Goal: Task Accomplishment & Management: Use online tool/utility

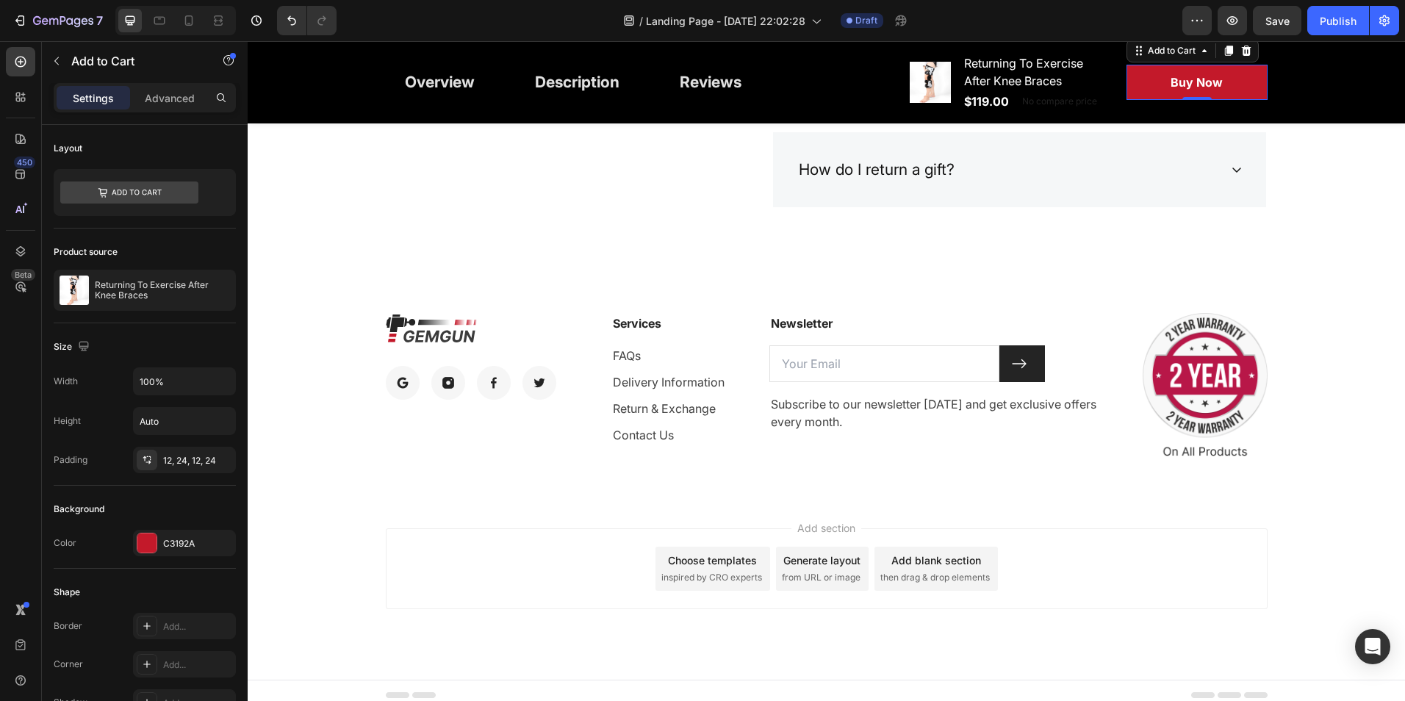
scroll to position [7073, 0]
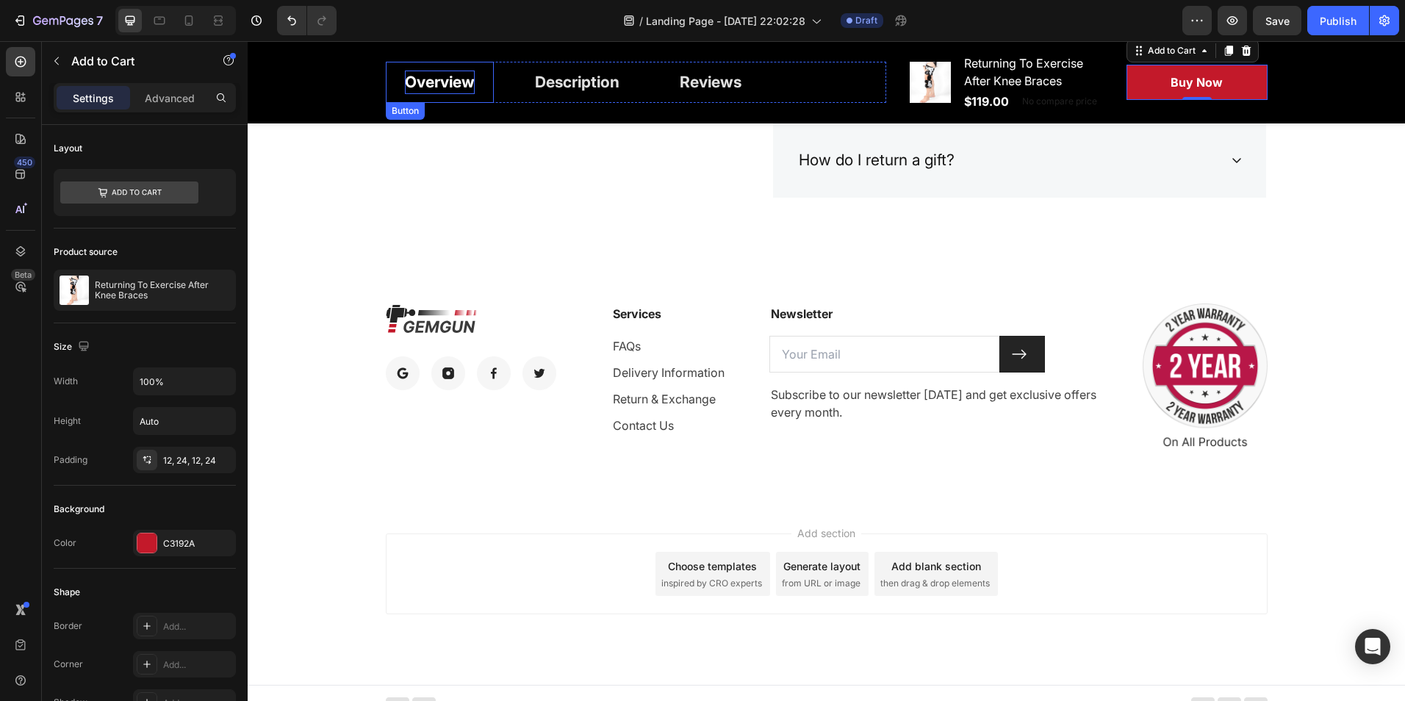
click at [461, 85] on div "Overview" at bounding box center [440, 83] width 70 height 24
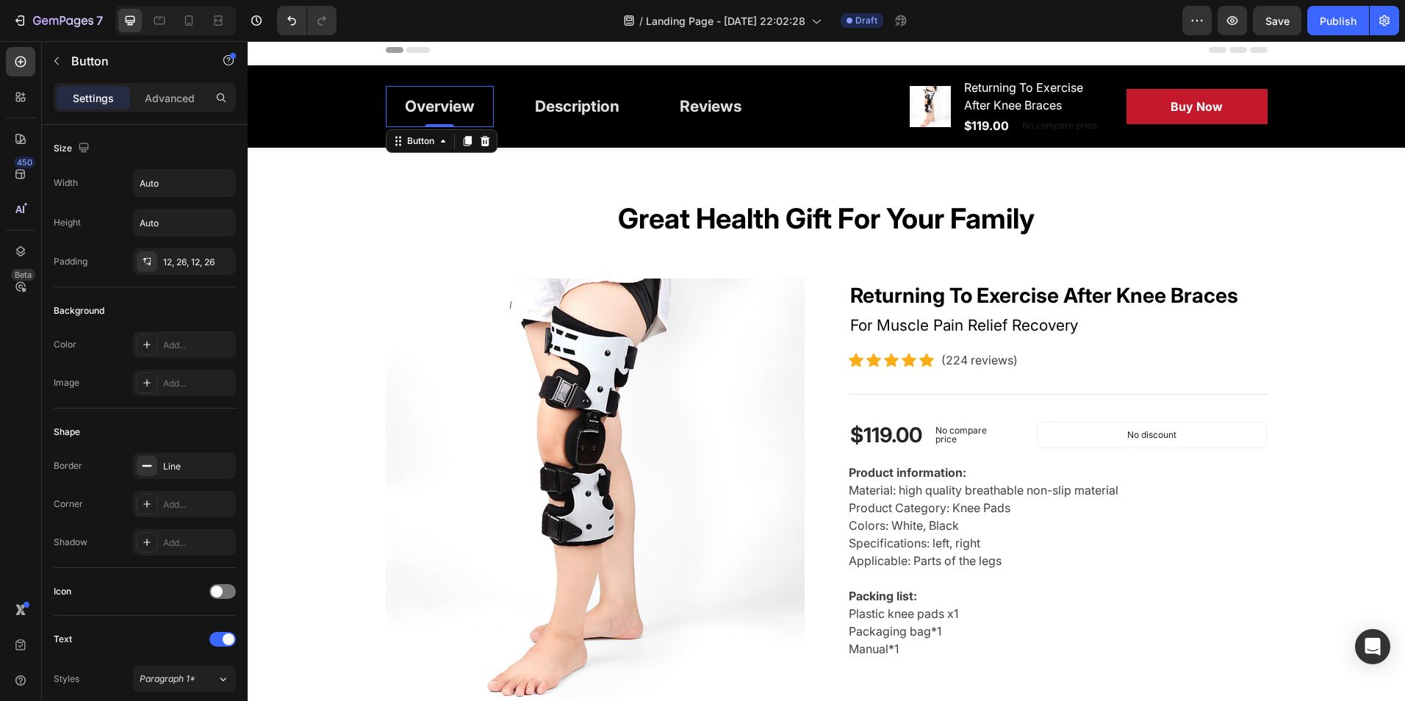
scroll to position [0, 0]
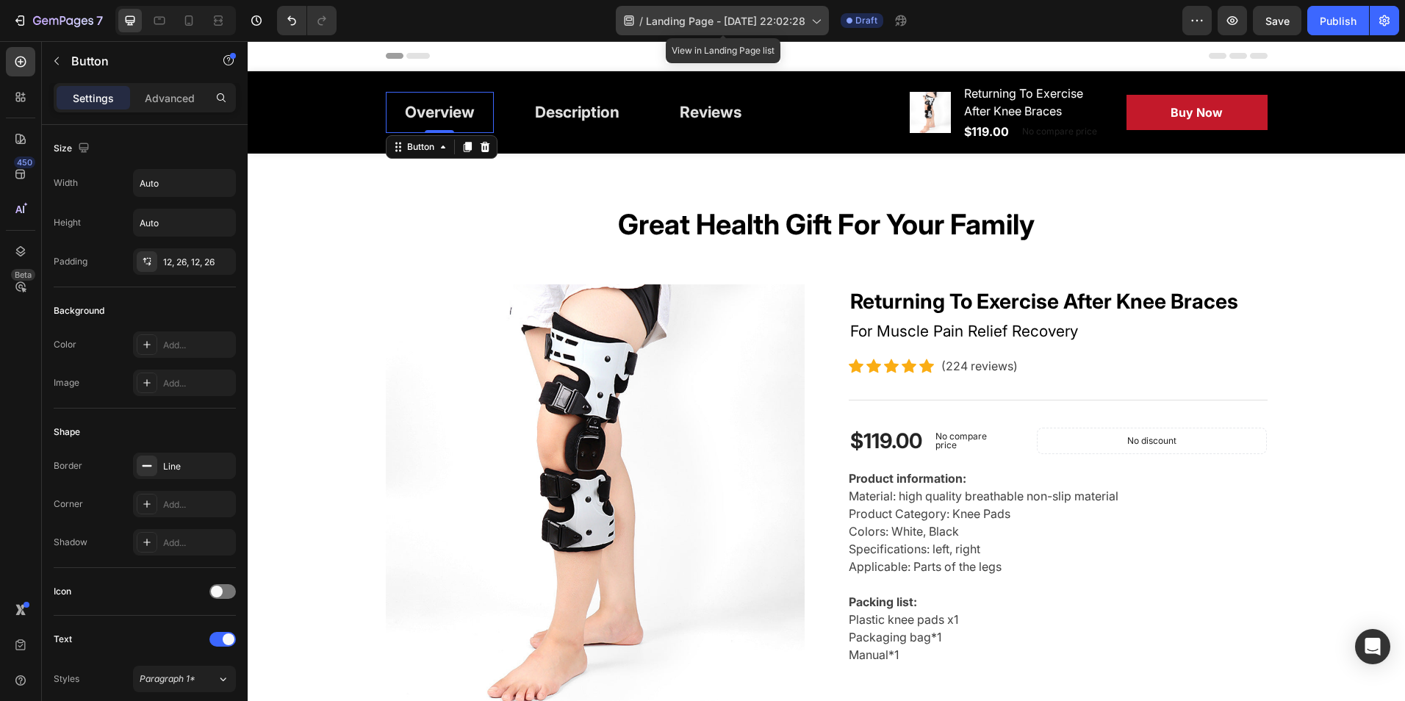
click at [821, 11] on div "/ Landing Page - [DATE] 22:02:28" at bounding box center [722, 20] width 213 height 29
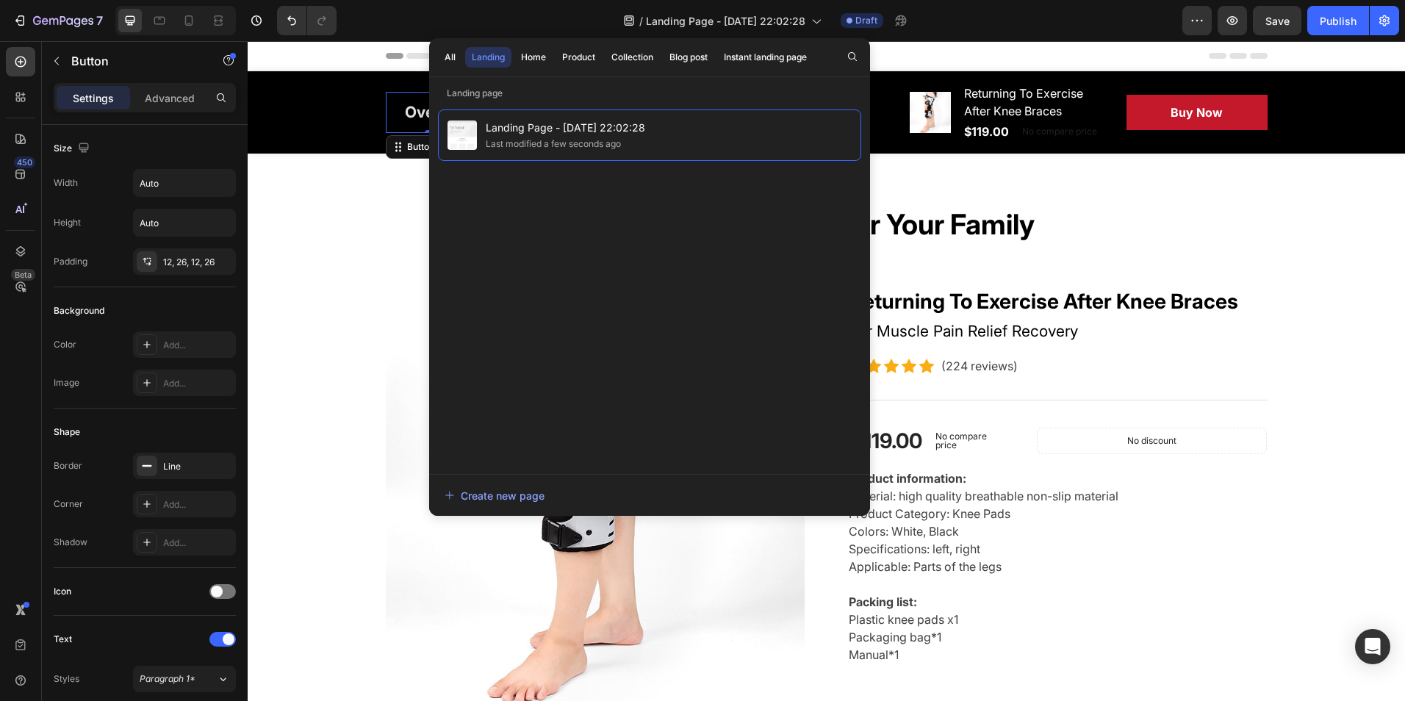
click at [586, 209] on div "Landing Page - [DATE] 22:02:28 Last modified a few seconds ago" at bounding box center [649, 284] width 423 height 350
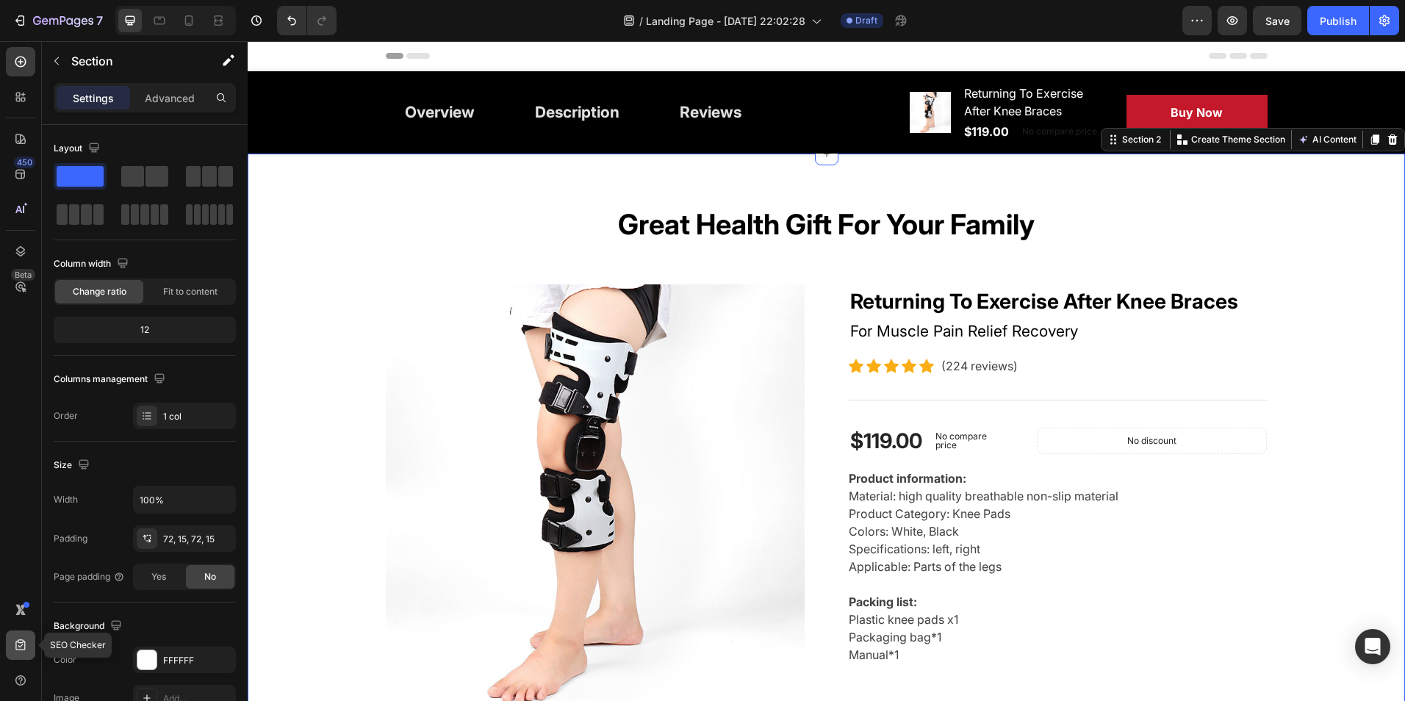
click at [29, 653] on div at bounding box center [20, 645] width 29 height 29
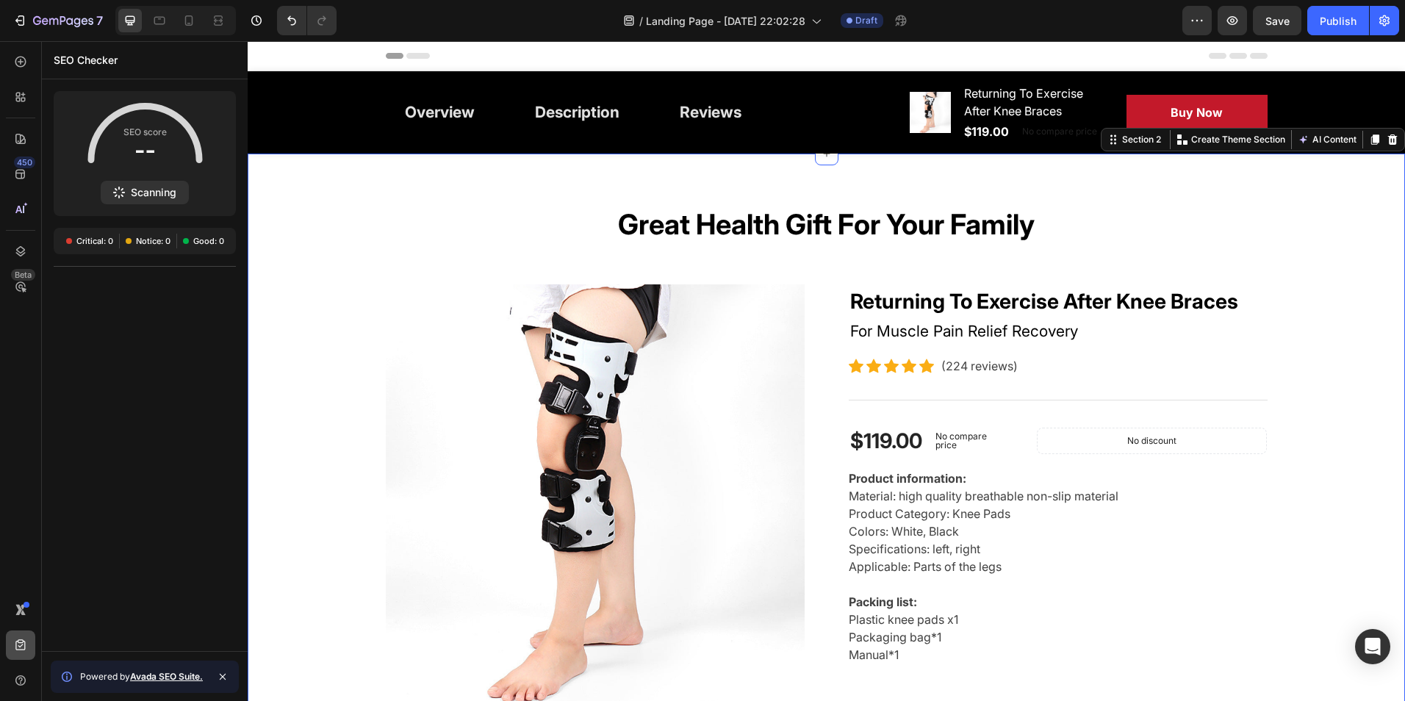
click at [18, 650] on icon at bounding box center [20, 644] width 10 height 11
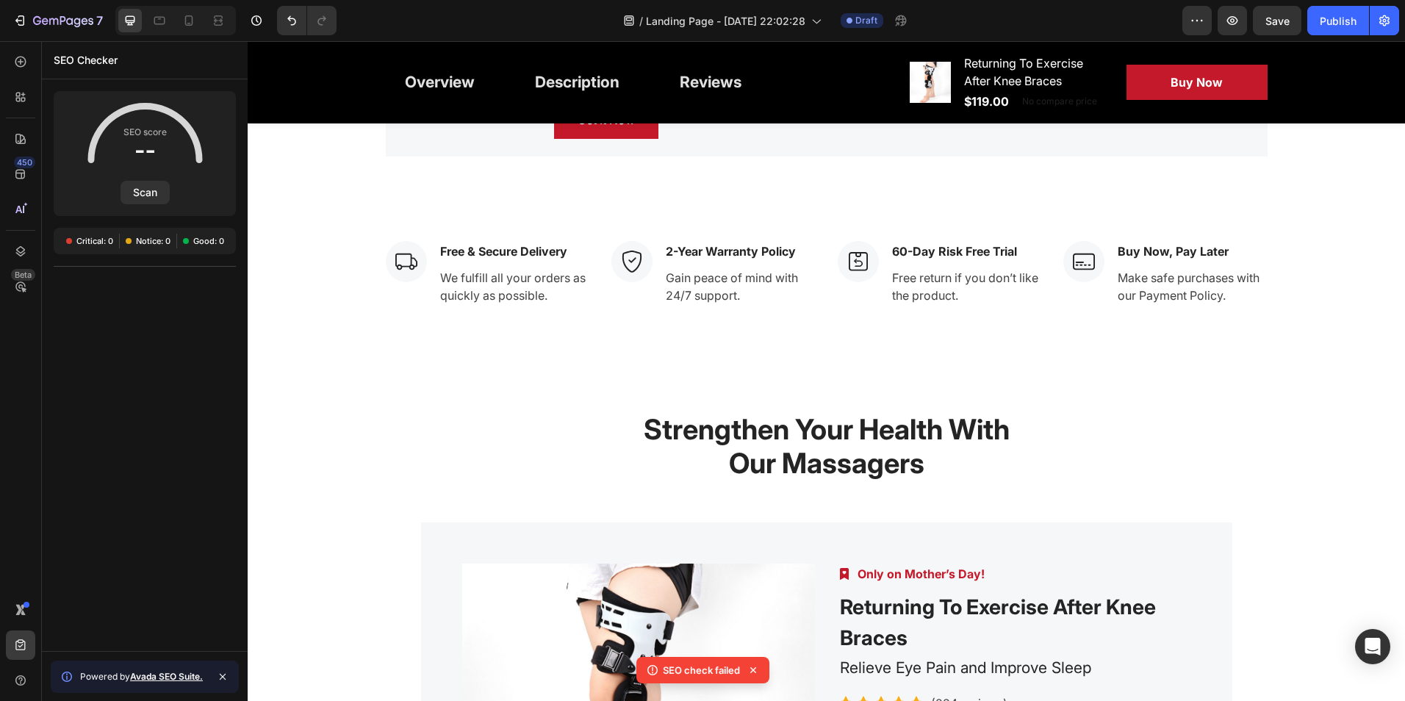
scroll to position [6246, 0]
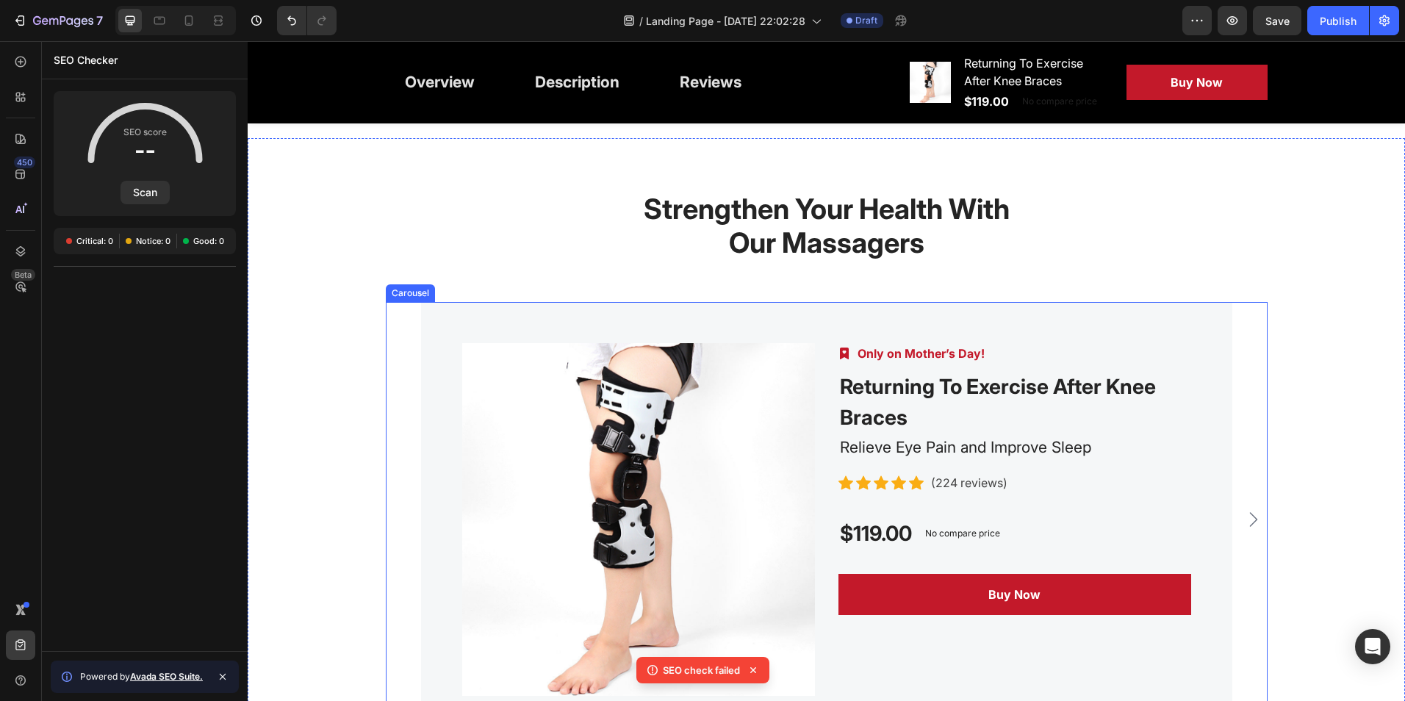
click at [1242, 519] on button "Carousel Next Arrow" at bounding box center [1254, 520] width 24 height 24
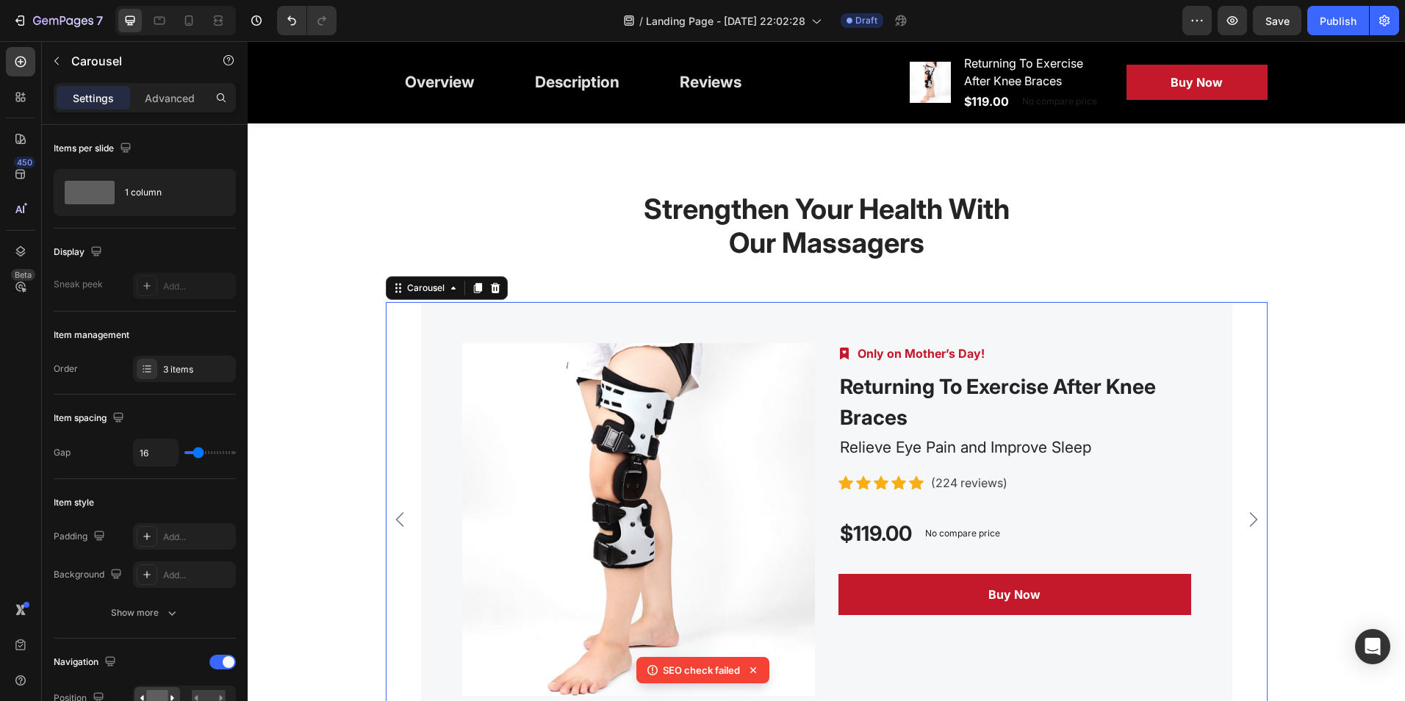
click at [1242, 519] on button "Carousel Next Arrow" at bounding box center [1254, 520] width 24 height 24
click at [1237, 519] on div "Product Images Image Only on Mother’s Day! Text block Row Returning To Exercise…" at bounding box center [827, 519] width 882 height 435
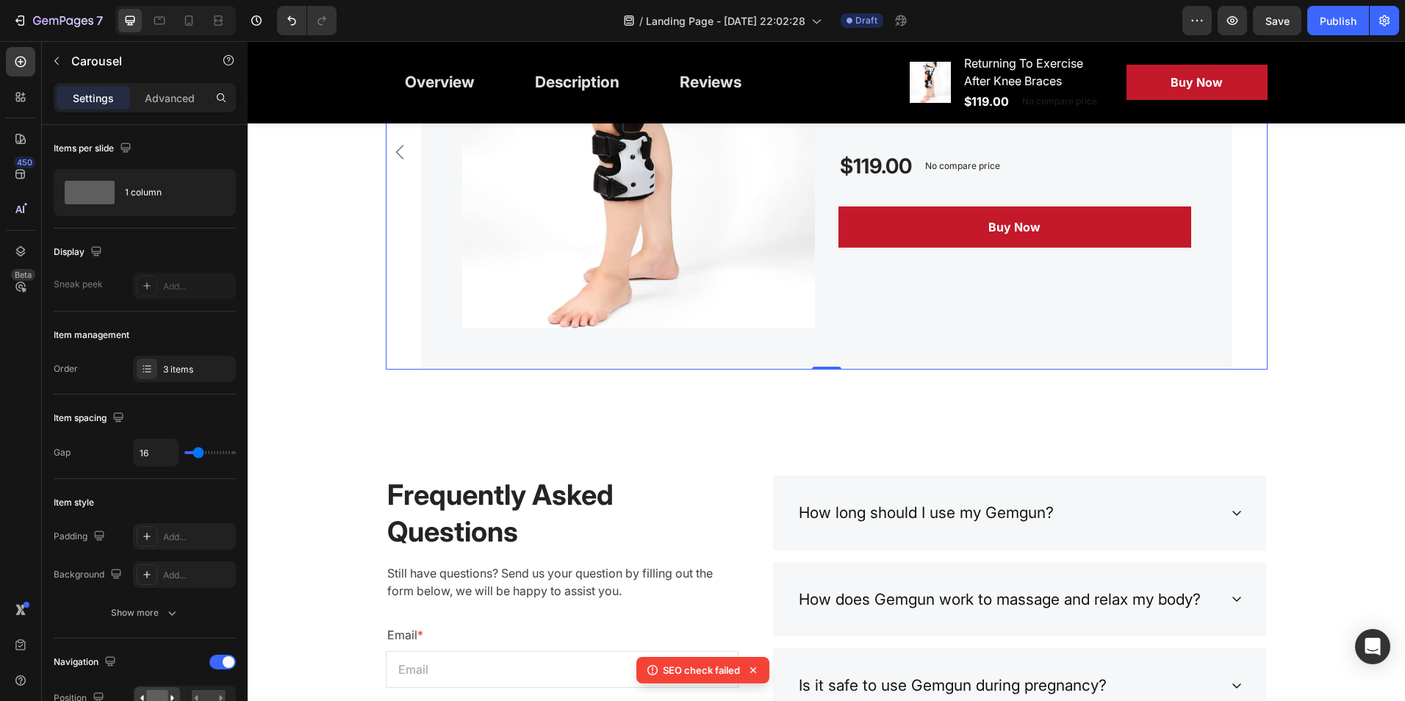
scroll to position [6981, 0]
